Goal: Information Seeking & Learning: Learn about a topic

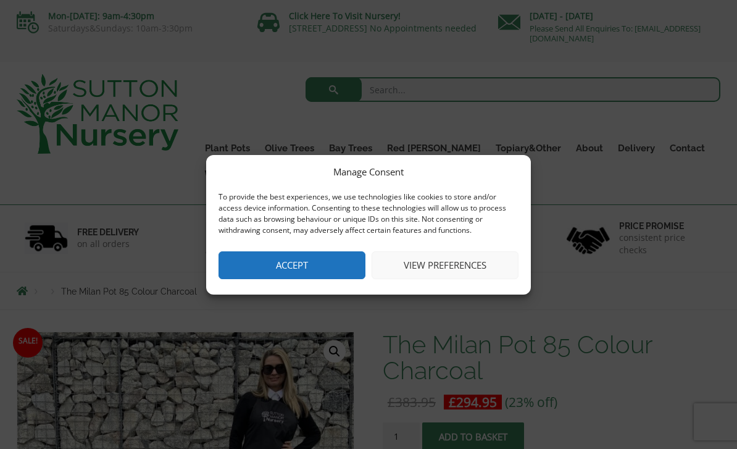
click at [344, 263] on button "Accept" at bounding box center [291, 265] width 147 height 28
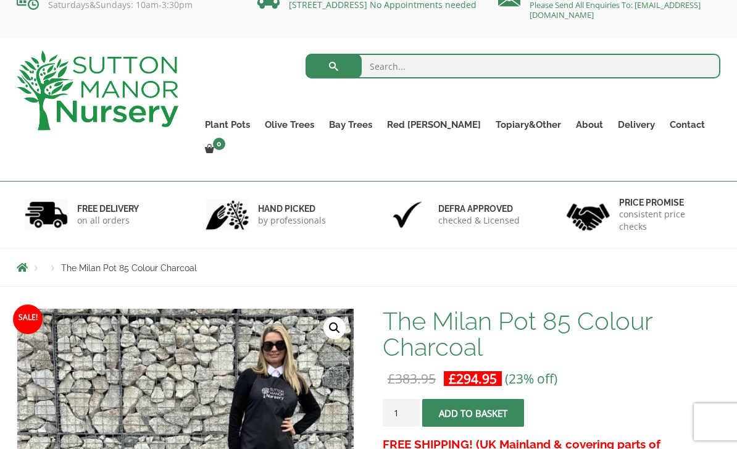
scroll to position [24, 0]
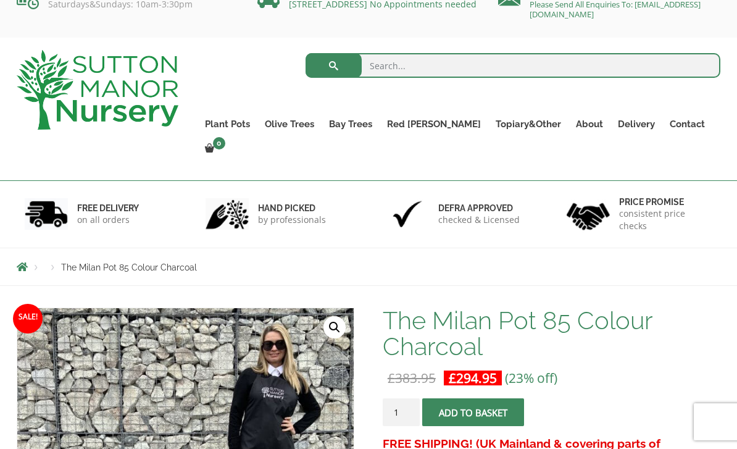
click at [0, 0] on link "Gnarled Multi Stems (Olive Trees)" at bounding box center [0, 0] width 0 height 0
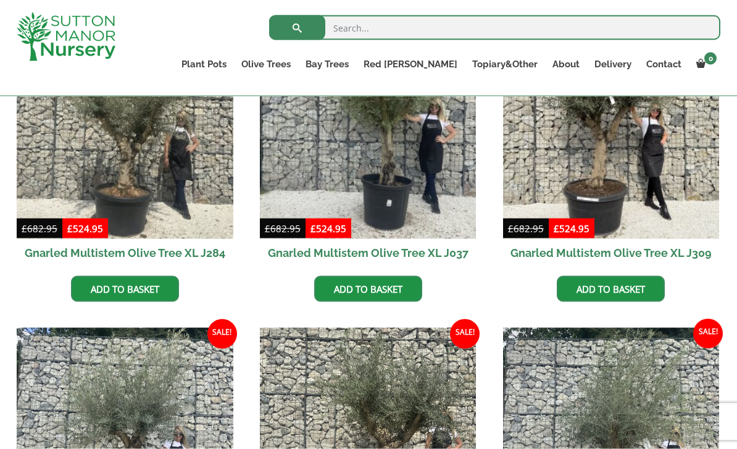
scroll to position [610, 0]
click at [0, 0] on link "Gnarled Plateau Olive Tree XL" at bounding box center [0, 0] width 0 height 0
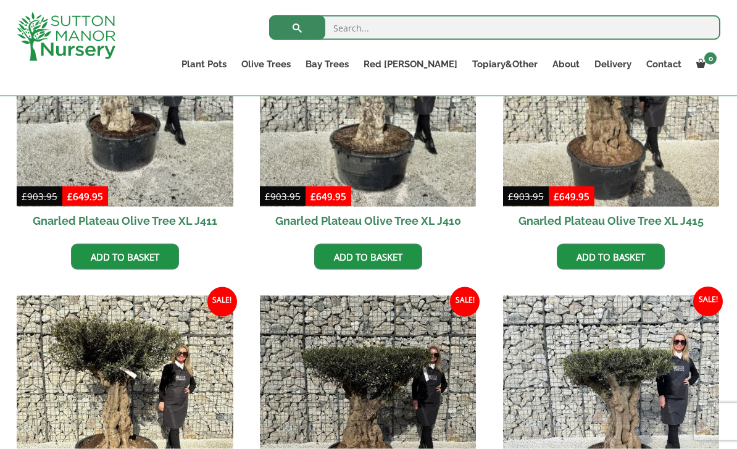
scroll to position [642, 0]
click at [0, 0] on link "The Old Stone Pots" at bounding box center [0, 0] width 0 height 0
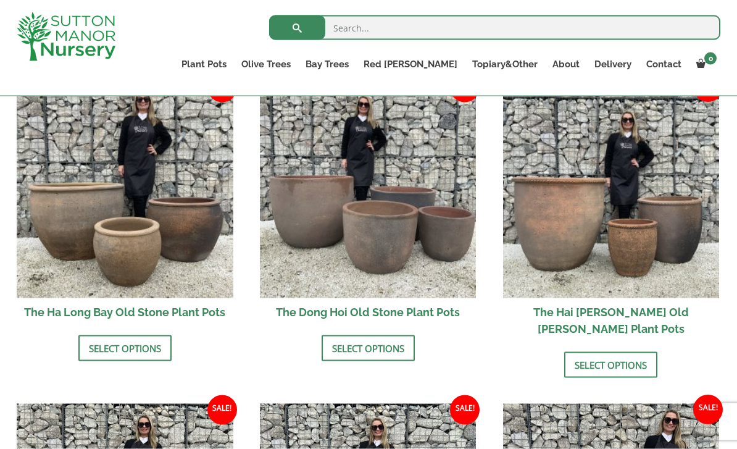
scroll to position [420, 0]
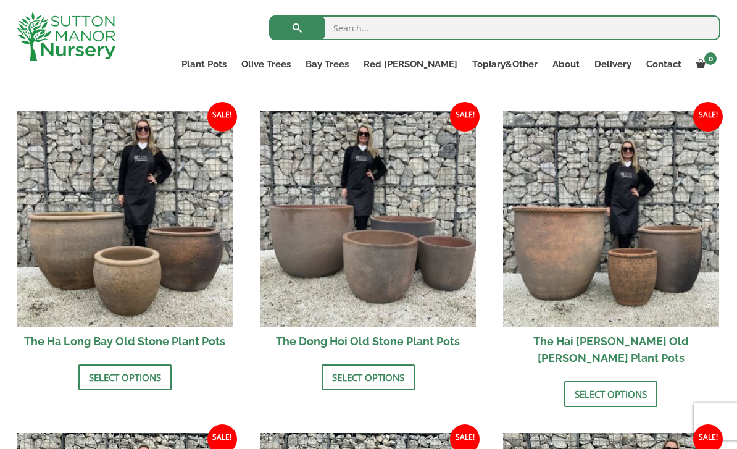
click at [336, 191] on img at bounding box center [368, 218] width 217 height 217
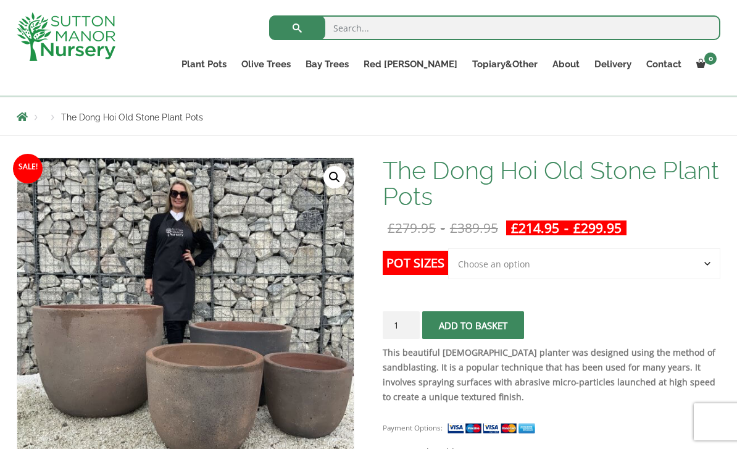
scroll to position [125, 0]
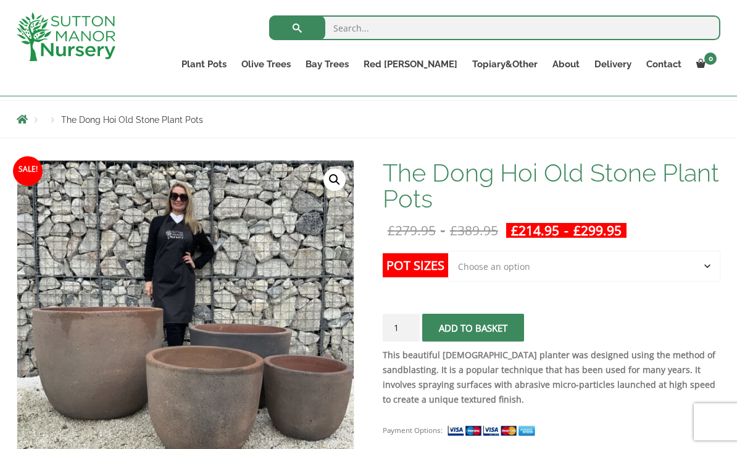
click at [708, 264] on select "Choose an option Click here to buy the 4th to Largest Pot In The Picture Click …" at bounding box center [584, 266] width 272 height 31
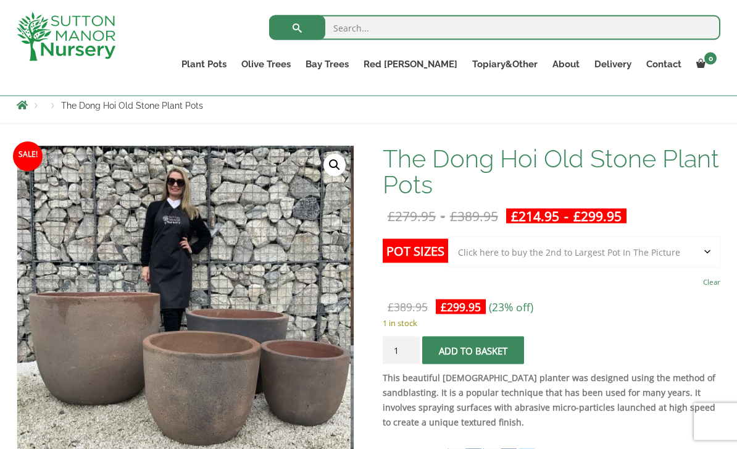
scroll to position [147, 0]
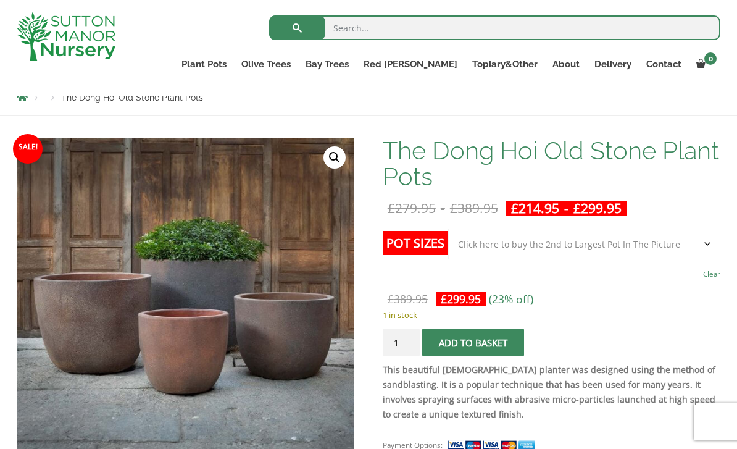
click at [712, 240] on select "Choose an option Click here to buy the 4th to Largest Pot In The Picture Click …" at bounding box center [584, 243] width 272 height 31
select select "Click here to buy the 4th to Largest Pot In The Picture"
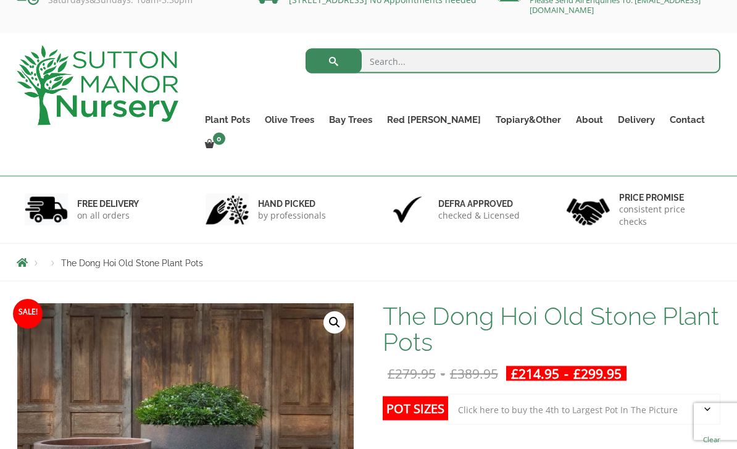
scroll to position [29, 0]
click at [0, 0] on link "Vietnamese Pots" at bounding box center [0, 0] width 0 height 0
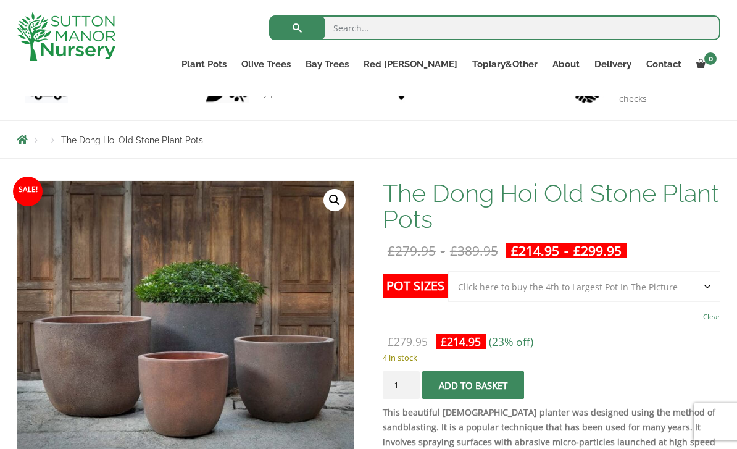
scroll to position [0, 0]
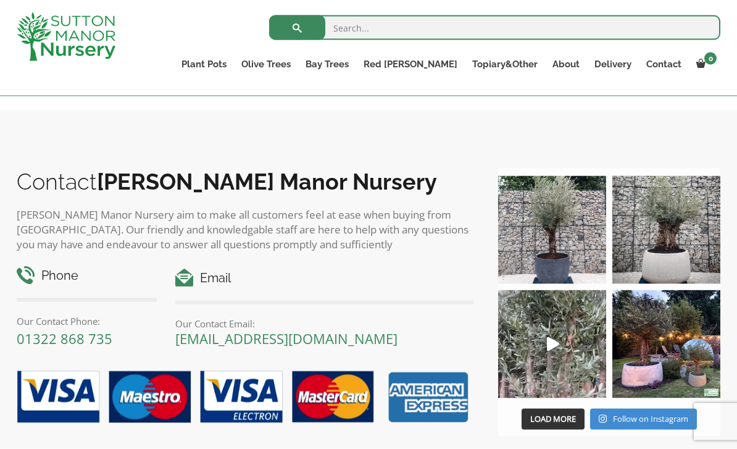
scroll to position [947, 0]
click at [102, 118] on div "Contact Sutton Manor Nursery Sutton Manor Nursery aim to make all customers fee…" at bounding box center [368, 297] width 737 height 375
click at [654, 344] on img at bounding box center [666, 343] width 108 height 108
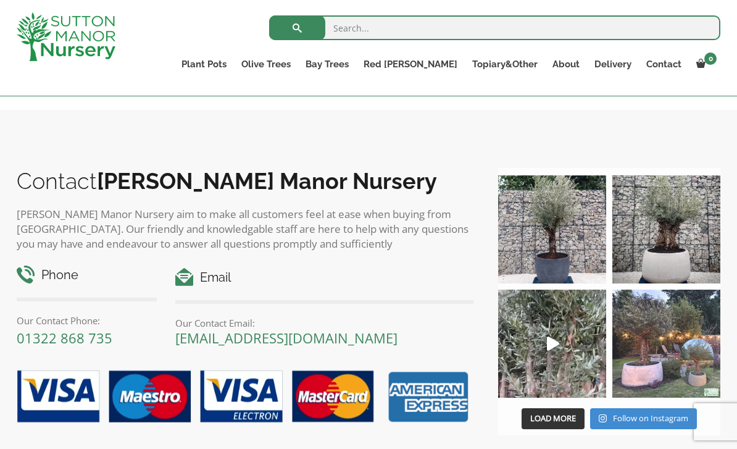
scroll to position [966, 0]
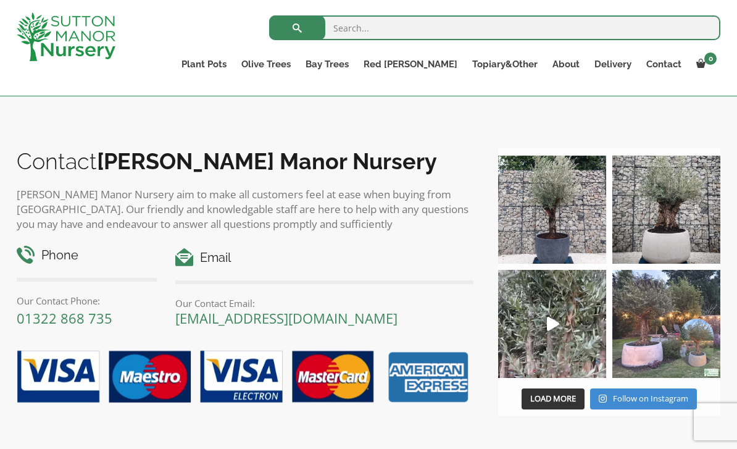
click at [631, 295] on img at bounding box center [666, 324] width 108 height 108
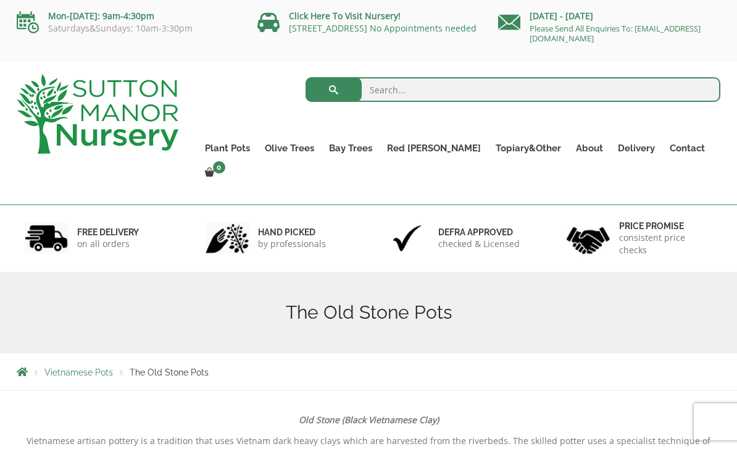
click at [0, 0] on link "Gnarled Plateau Olive Tree XL" at bounding box center [0, 0] width 0 height 0
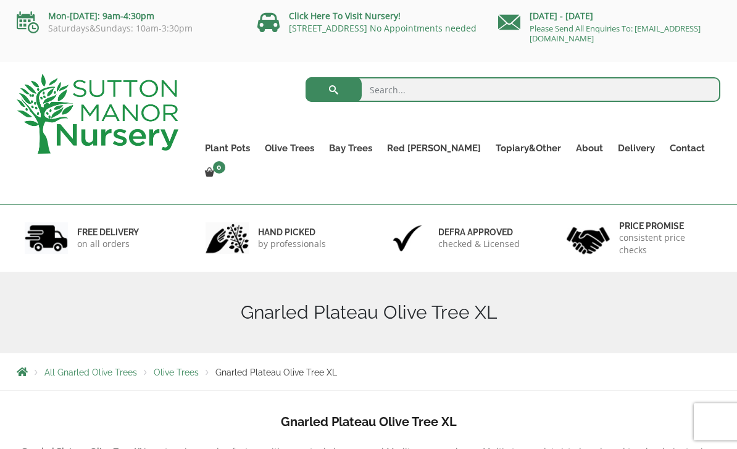
click at [0, 0] on link "Gnarled Multi Stems XXL (Low Bowl Olive Trees)" at bounding box center [0, 0] width 0 height 0
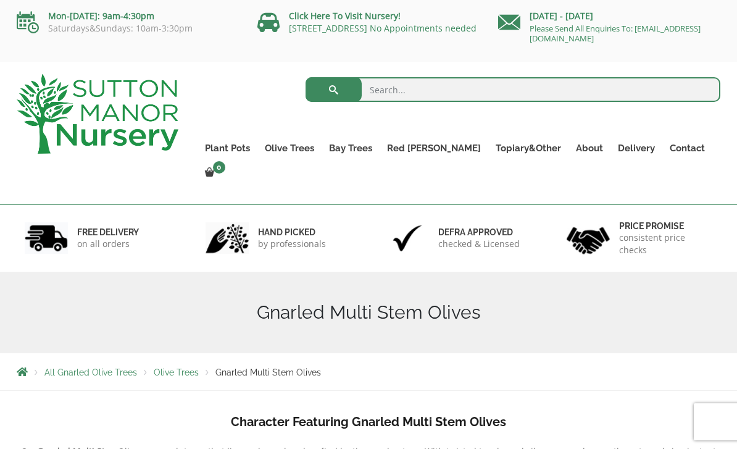
click at [0, 0] on link "Red [PERSON_NAME] (Photinia) Floating Cloud Trees" at bounding box center [0, 0] width 0 height 0
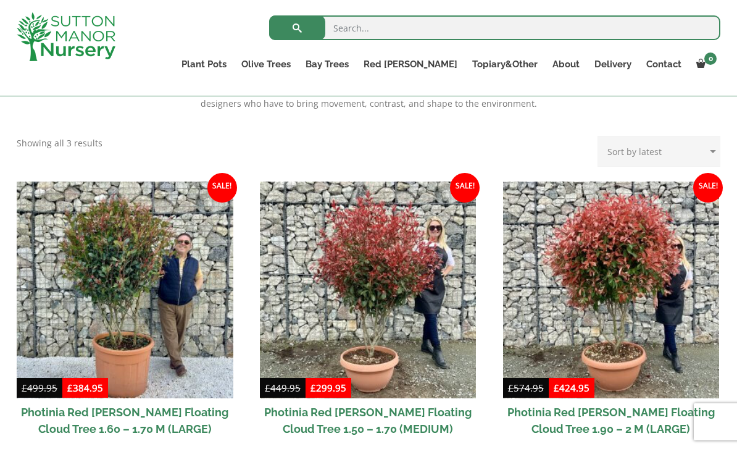
scroll to position [410, 0]
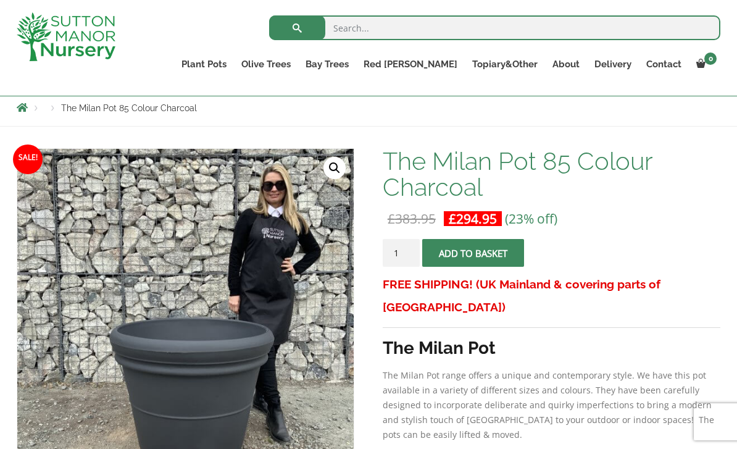
scroll to position [136, 0]
click at [660, 210] on div "The Milan Pot 85 Colour Charcoal £ 383.95 Original price was: £383.95. £ 294.95…" at bounding box center [552, 369] width 338 height 441
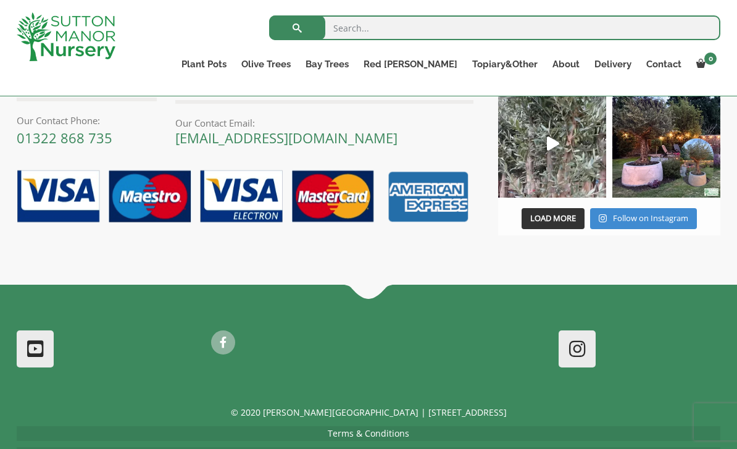
scroll to position [1223, 0]
